Goal: Task Accomplishment & Management: Use online tool/utility

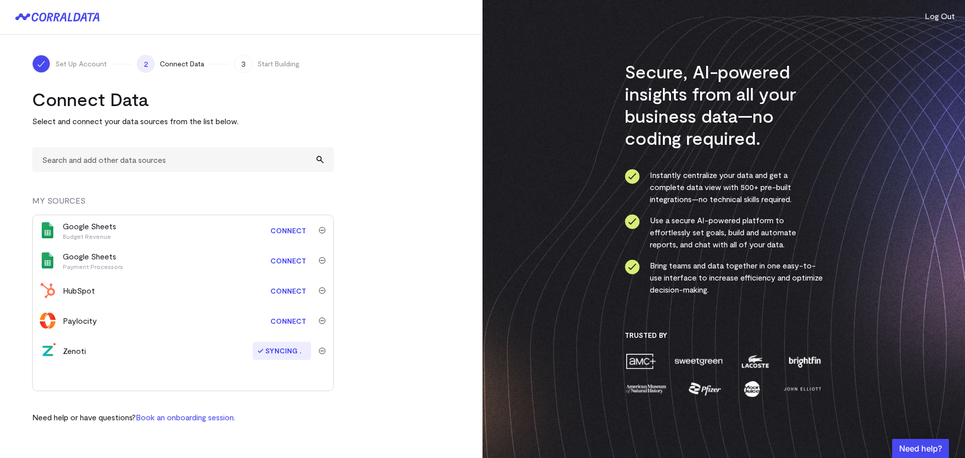
click at [288, 231] on link "Connect" at bounding box center [288, 230] width 46 height 19
click at [280, 321] on link "Connect" at bounding box center [288, 321] width 46 height 19
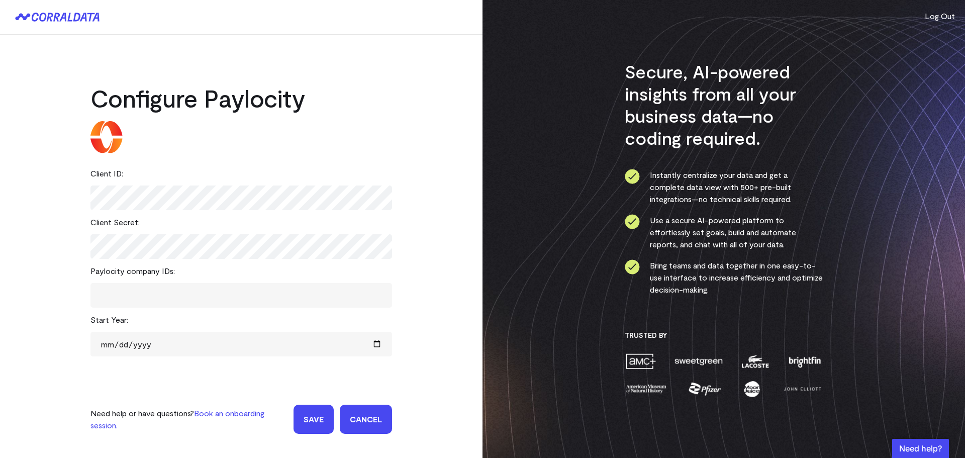
click at [134, 284] on tags "​" at bounding box center [241, 295] width 302 height 25
click at [126, 288] on span at bounding box center [241, 295] width 276 height 15
click at [152, 294] on span at bounding box center [241, 295] width 276 height 15
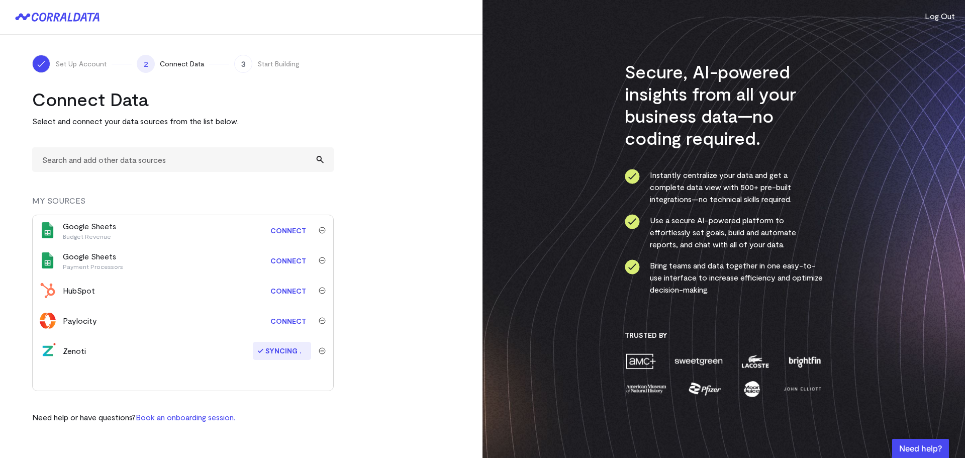
click at [287, 323] on link "Connect" at bounding box center [288, 321] width 46 height 19
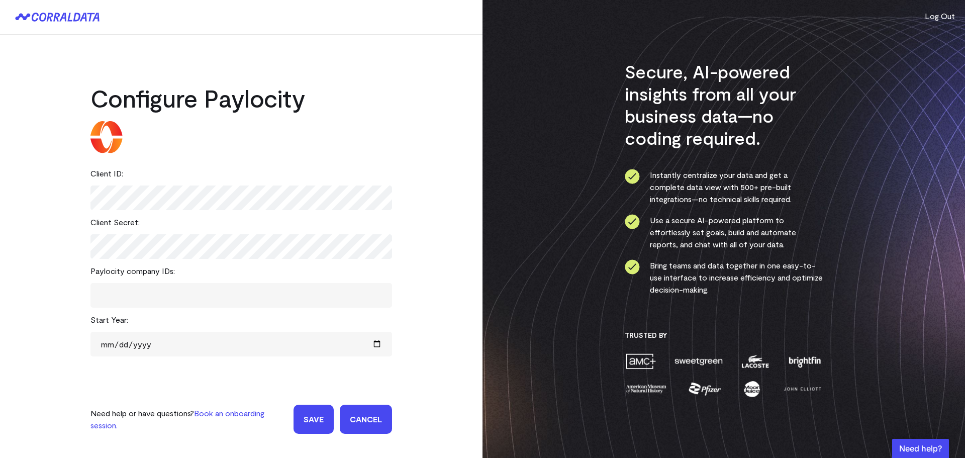
click at [138, 285] on tags "​" at bounding box center [241, 295] width 302 height 25
click at [136, 289] on span at bounding box center [241, 295] width 276 height 15
click at [134, 341] on input "date" at bounding box center [241, 344] width 302 height 25
click at [284, 221] on div "Client Secret:" at bounding box center [241, 222] width 302 height 24
click at [164, 290] on span at bounding box center [241, 295] width 276 height 15
